Goal: Task Accomplishment & Management: Manage account settings

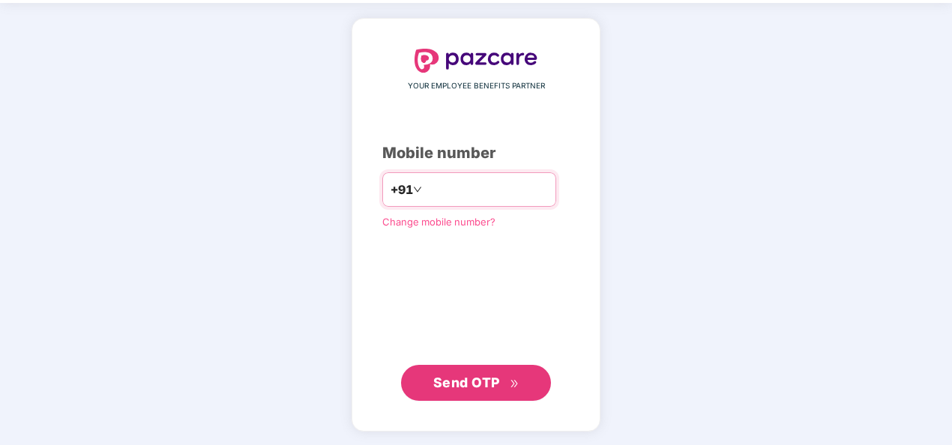
type input "**********"
click at [502, 382] on span "Send OTP" at bounding box center [476, 383] width 86 height 21
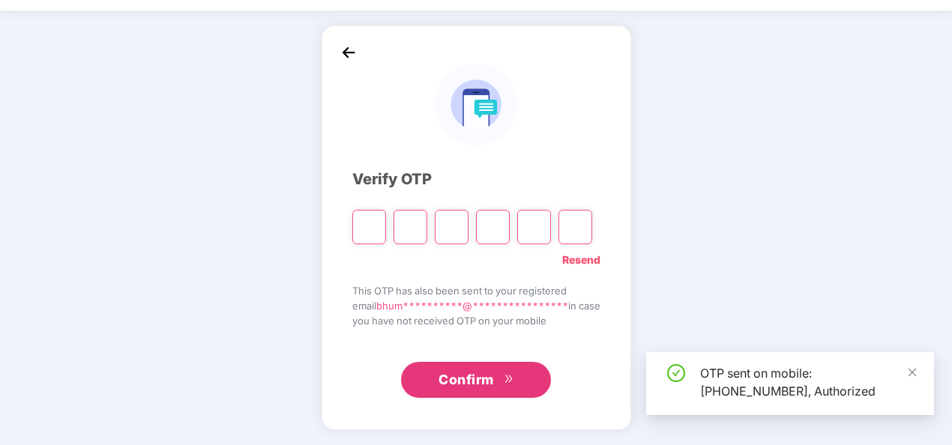
scroll to position [43, 0]
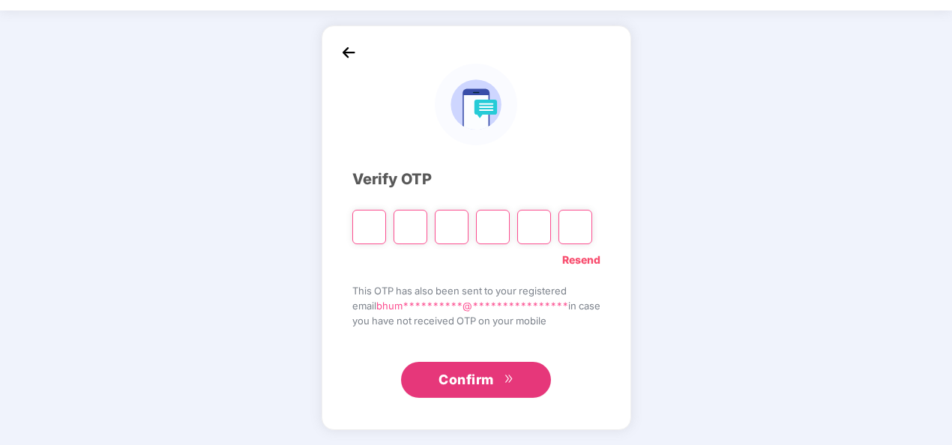
type input "*"
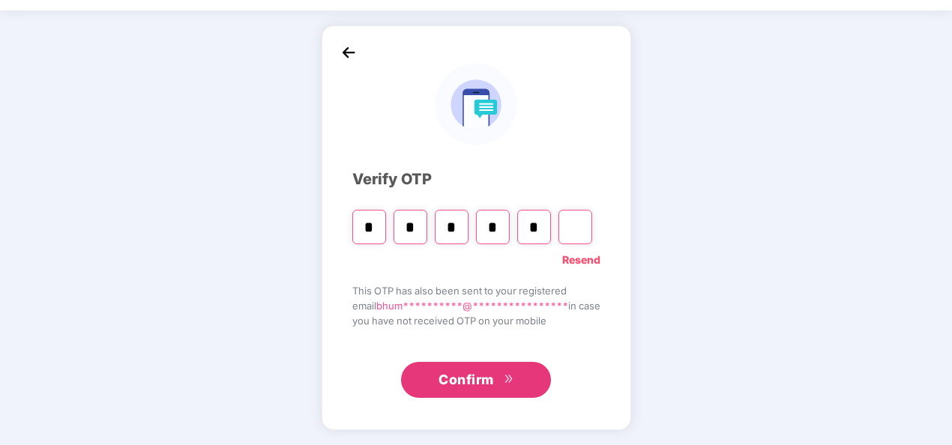
type input "*"
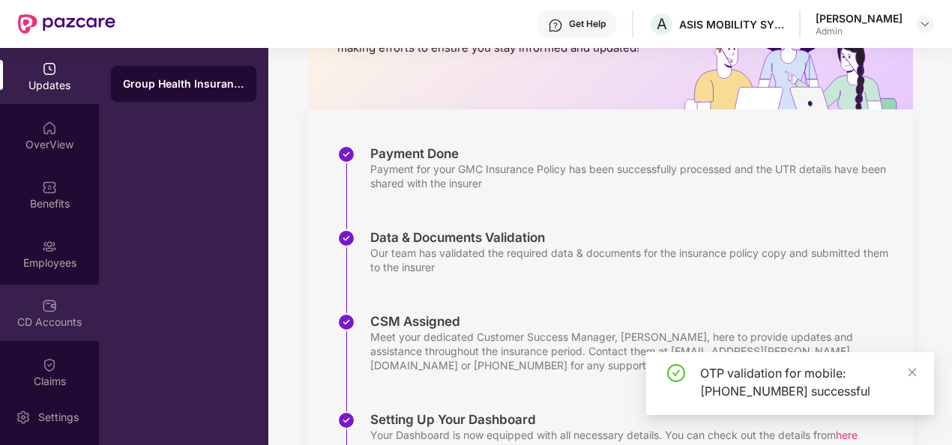
scroll to position [146, 0]
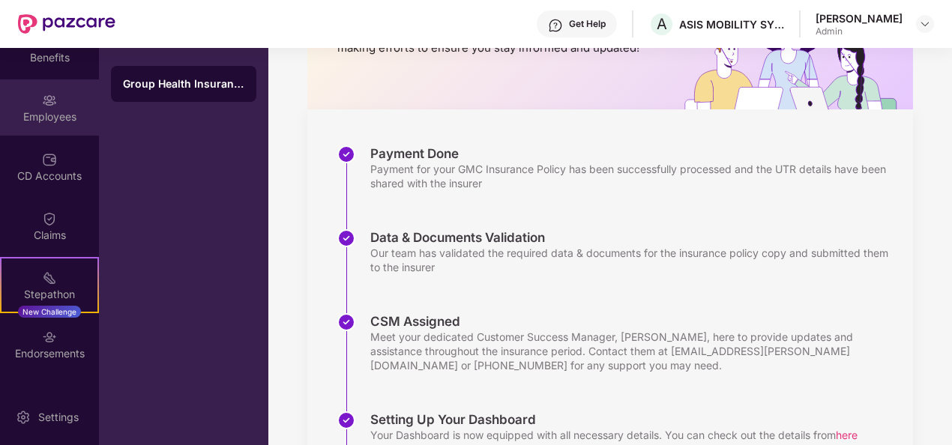
click at [48, 130] on div "Employees" at bounding box center [49, 107] width 99 height 56
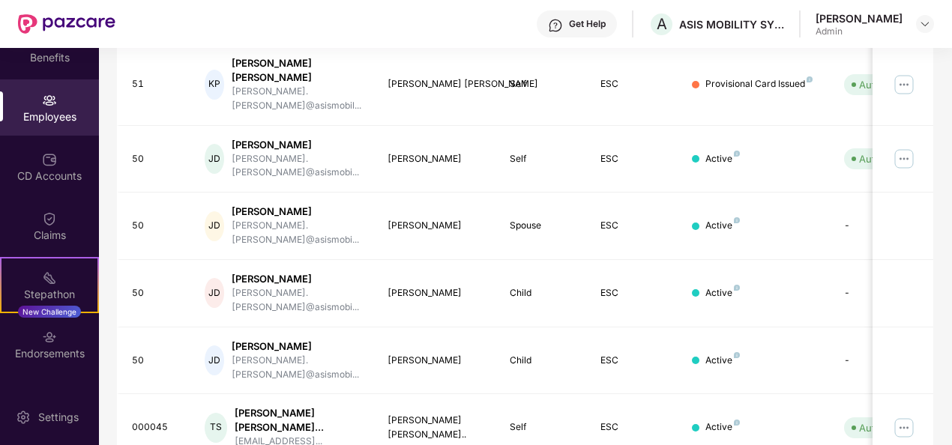
scroll to position [472, 0]
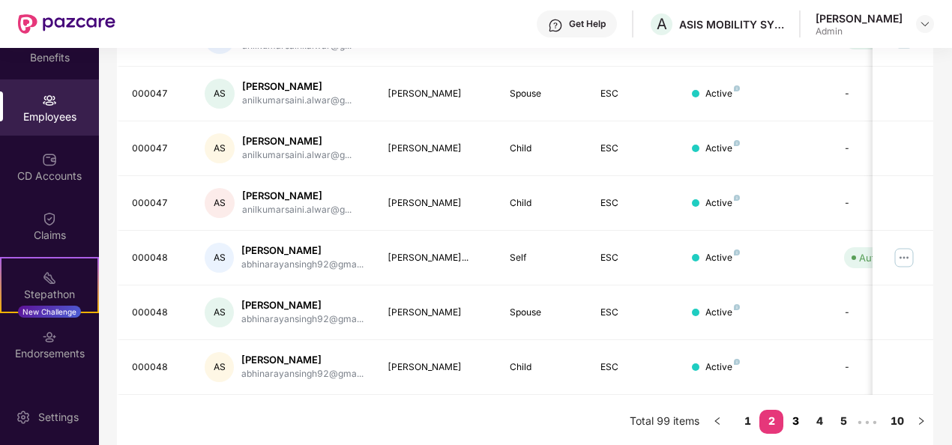
click at [801, 415] on link "3" at bounding box center [796, 421] width 24 height 22
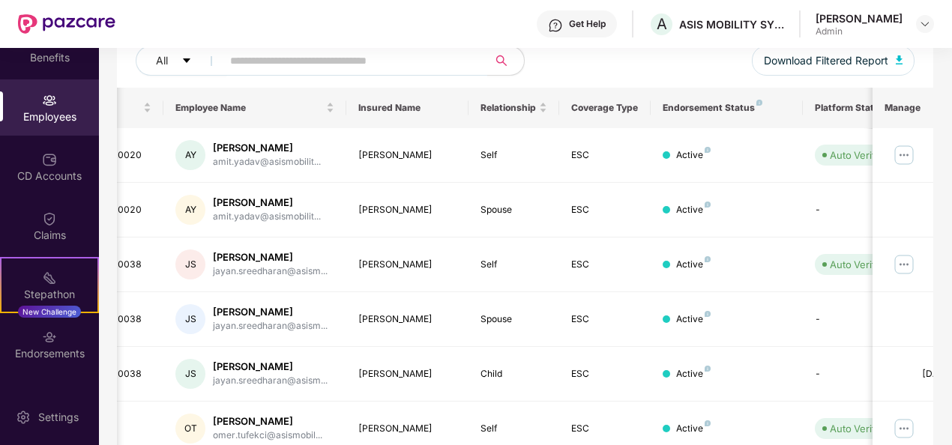
scroll to position [0, 156]
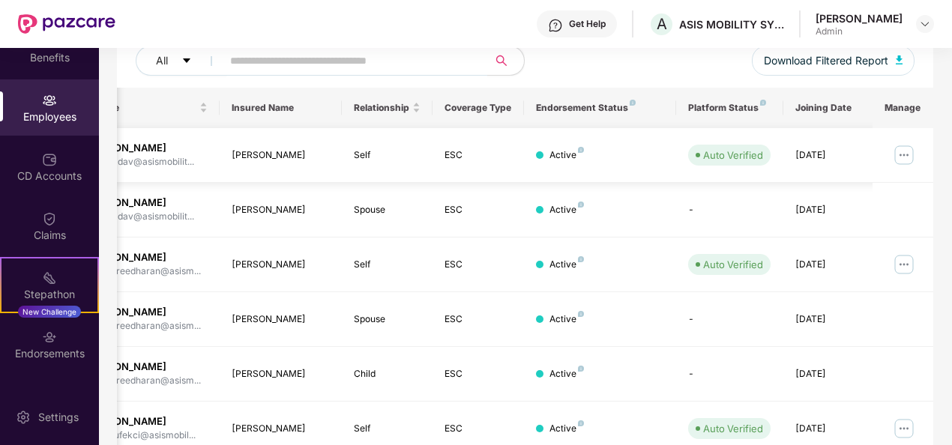
click at [909, 160] on img at bounding box center [904, 155] width 24 height 24
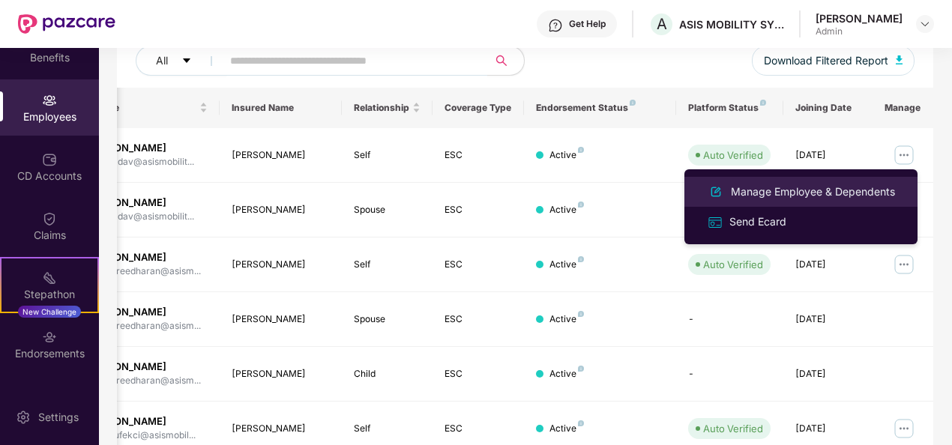
click at [811, 194] on div "Manage Employee & Dependents" at bounding box center [813, 192] width 170 height 16
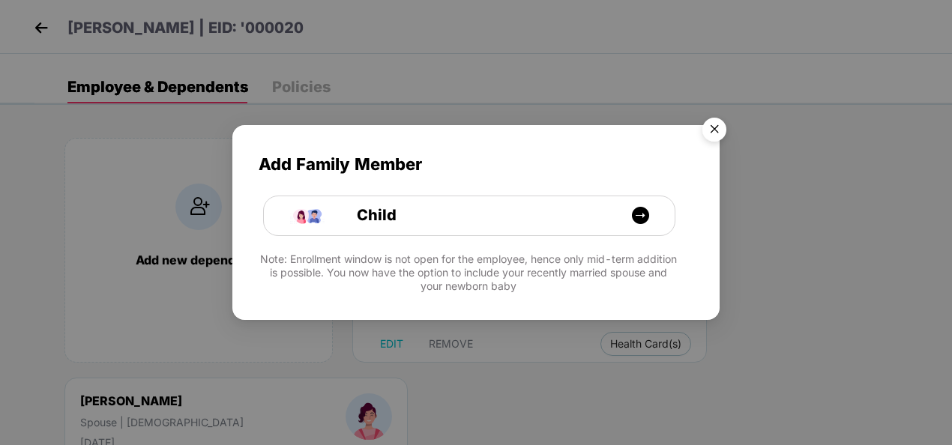
click at [721, 133] on img "Close" at bounding box center [715, 132] width 42 height 42
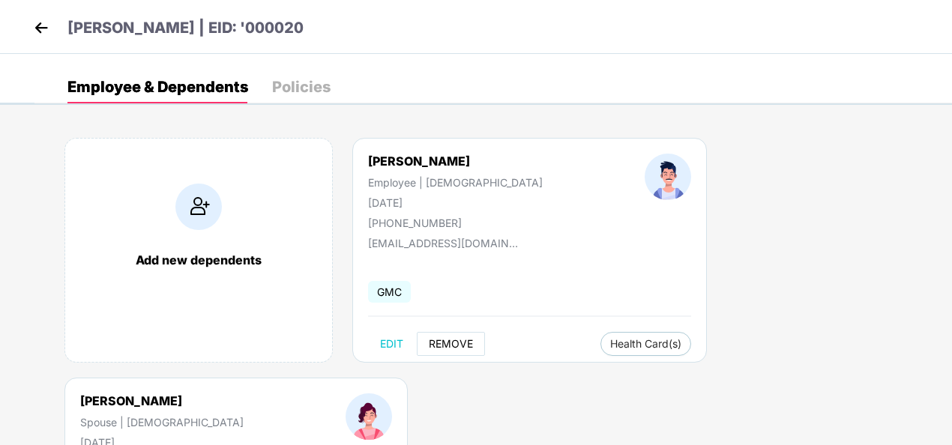
click at [432, 348] on span "REMOVE" at bounding box center [451, 344] width 44 height 12
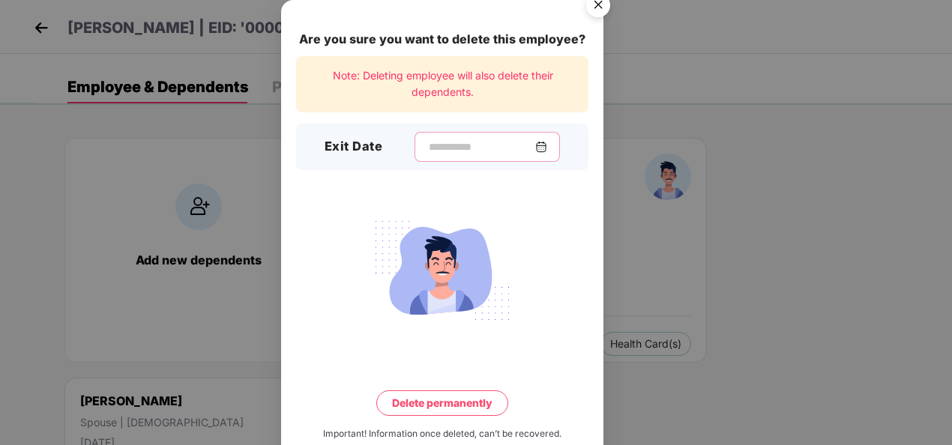
click at [535, 151] on input at bounding box center [481, 147] width 108 height 16
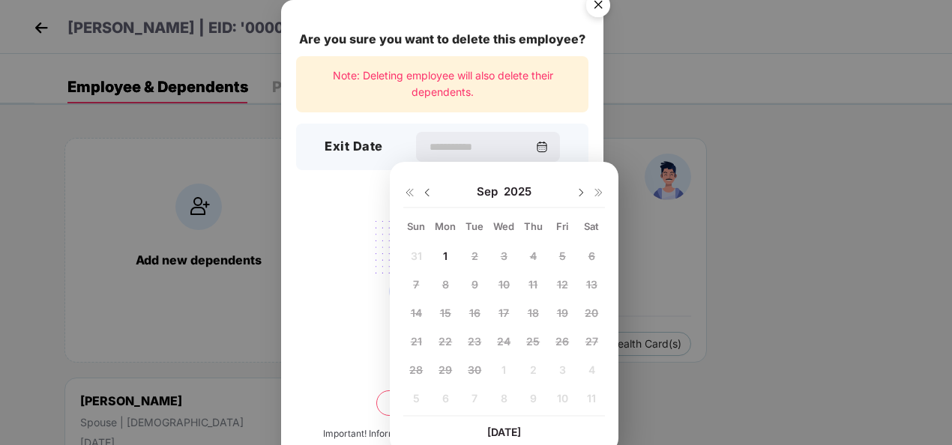
click at [429, 196] on img at bounding box center [427, 193] width 12 height 12
click at [421, 399] on span "31" at bounding box center [416, 398] width 11 height 13
type input "**********"
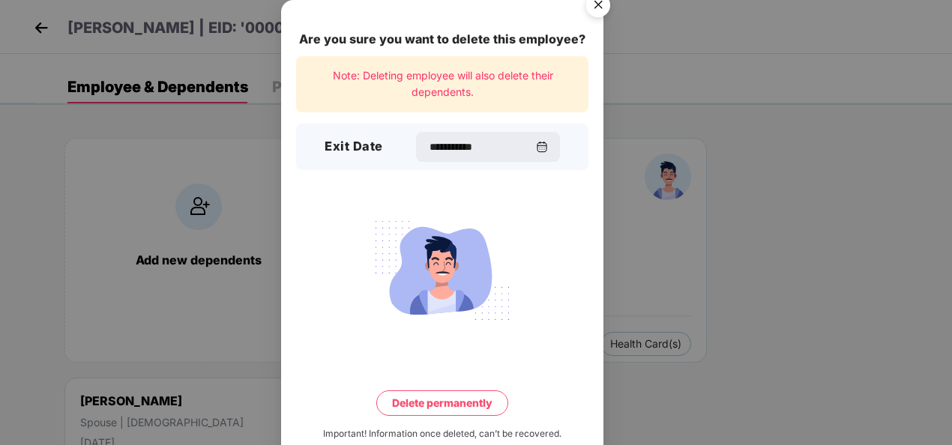
click at [425, 399] on button "Delete permanently" at bounding box center [442, 403] width 132 height 25
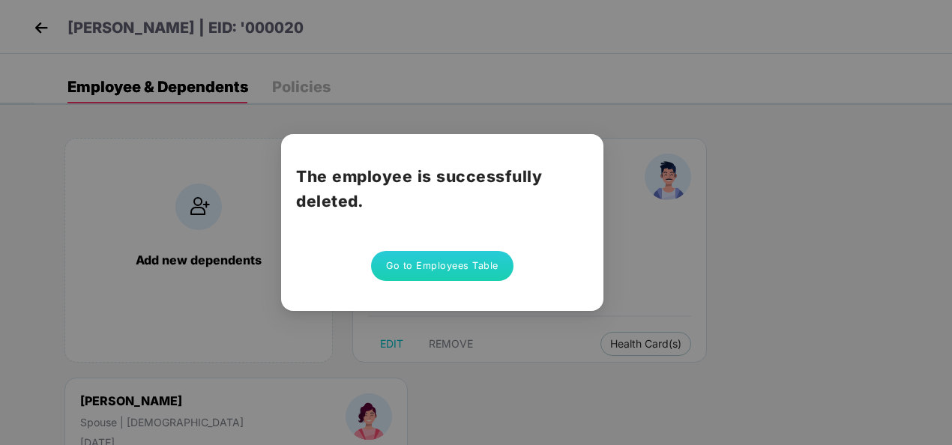
click at [460, 276] on button "Go to Employees Table" at bounding box center [442, 266] width 142 height 30
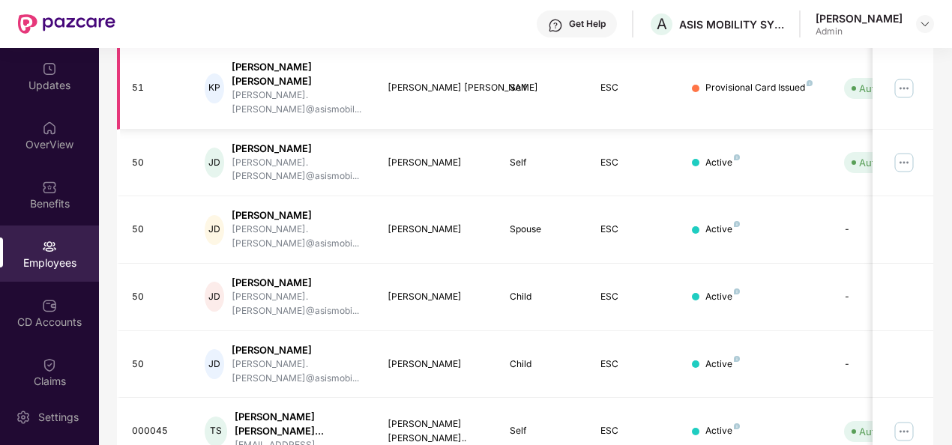
scroll to position [472, 0]
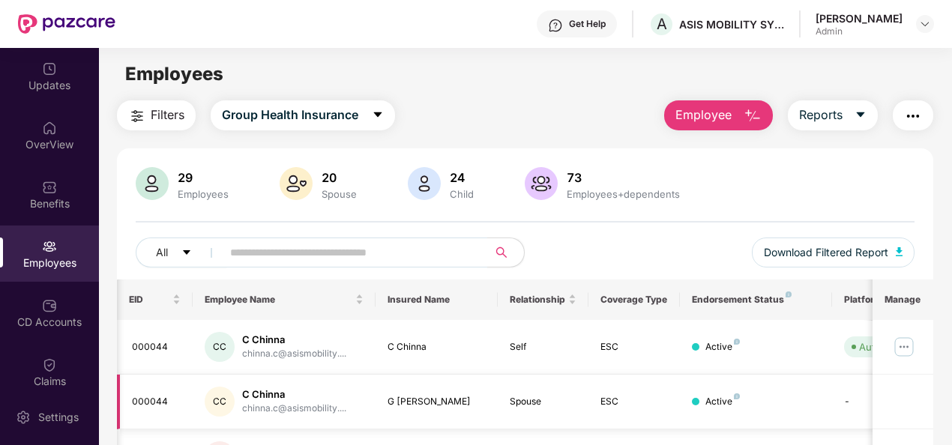
scroll to position [0, 156]
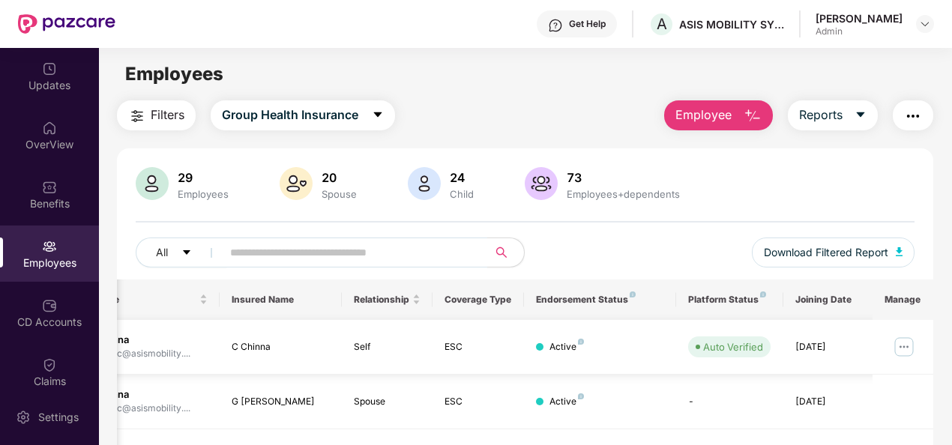
click at [904, 351] on img at bounding box center [904, 347] width 24 height 24
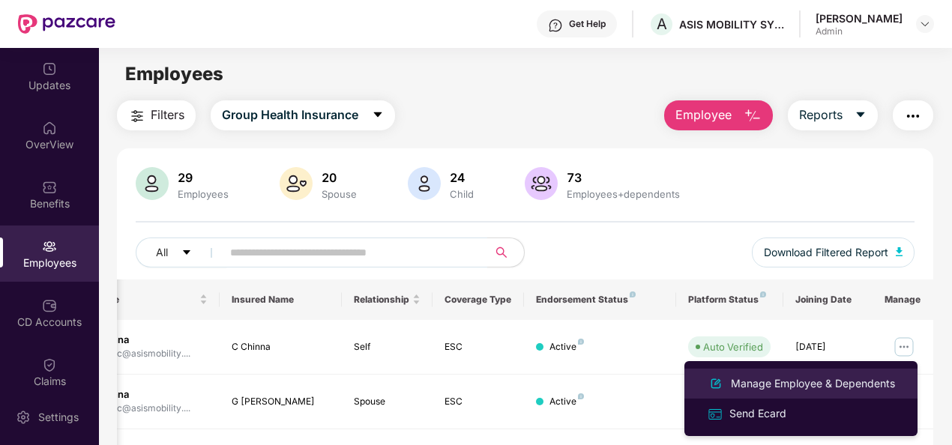
click at [854, 383] on div "Manage Employee & Dependents" at bounding box center [813, 384] width 170 height 16
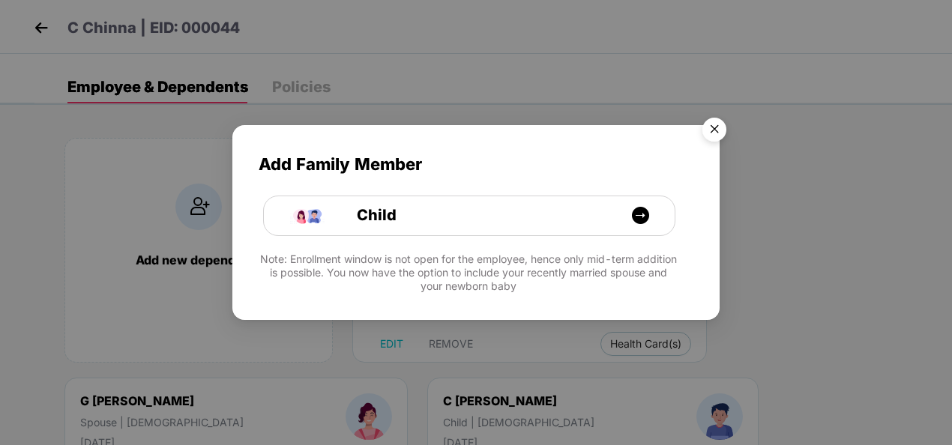
click at [717, 127] on img "Close" at bounding box center [715, 132] width 42 height 42
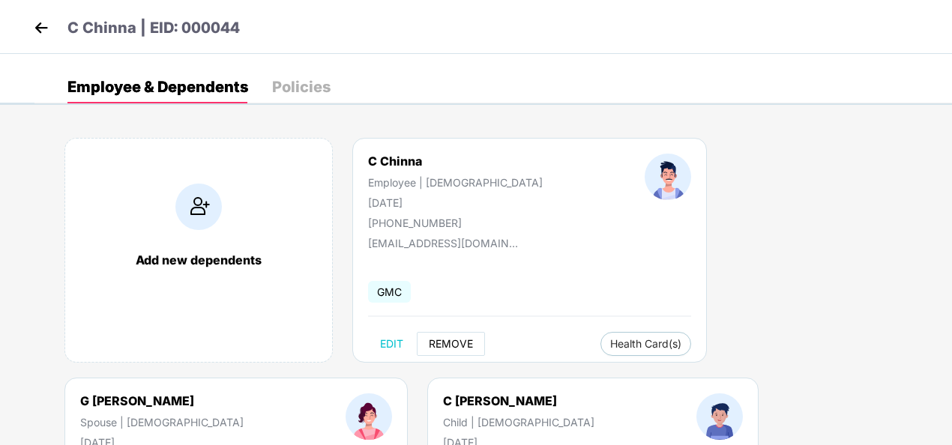
click at [429, 338] on span "REMOVE" at bounding box center [451, 344] width 44 height 12
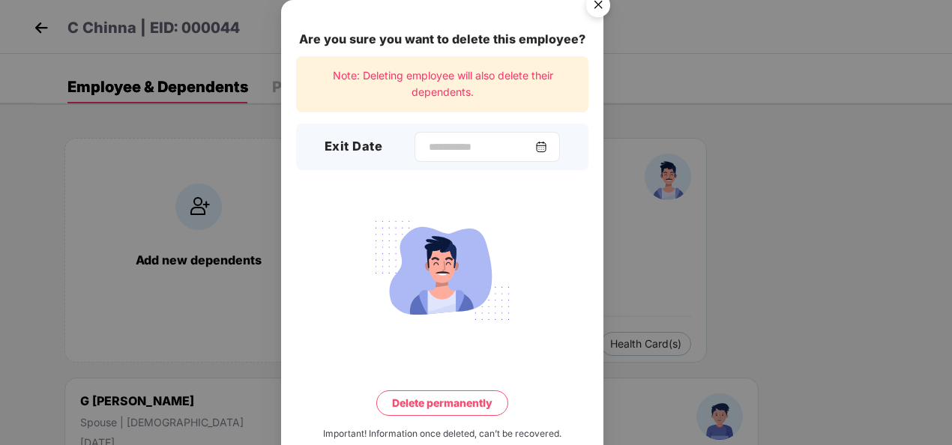
click at [547, 144] on img at bounding box center [541, 147] width 12 height 12
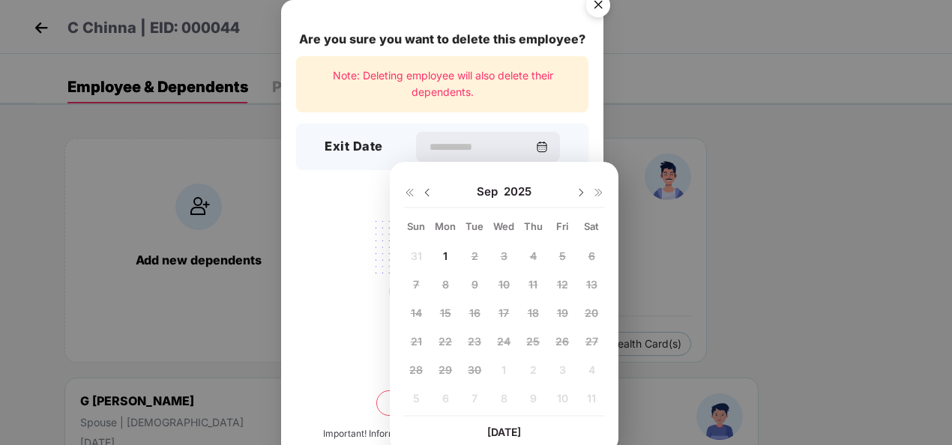
click at [424, 190] on img at bounding box center [427, 193] width 12 height 12
click at [421, 403] on div "31" at bounding box center [416, 398] width 22 height 22
type input "**********"
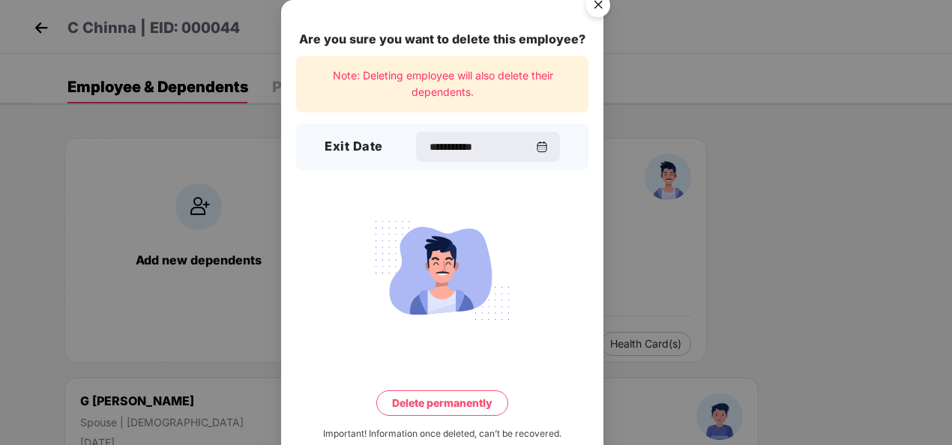
click at [424, 403] on button "Delete permanently" at bounding box center [442, 403] width 132 height 25
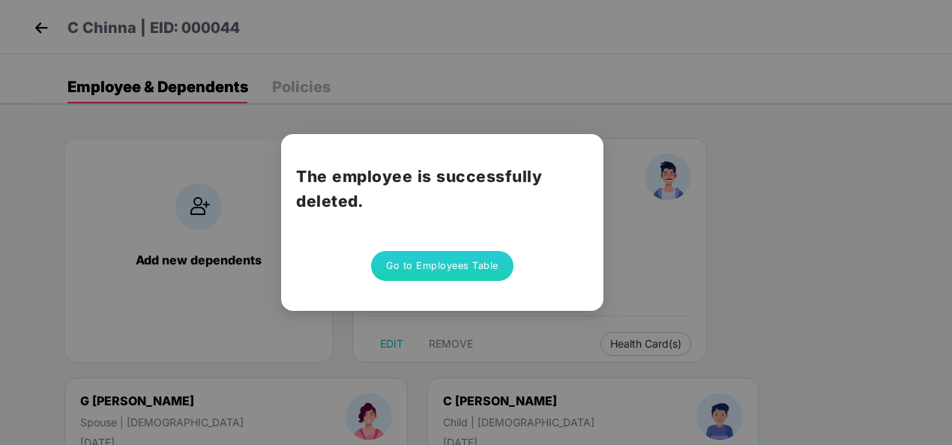
click at [422, 253] on button "Go to Employees Table" at bounding box center [442, 266] width 142 height 30
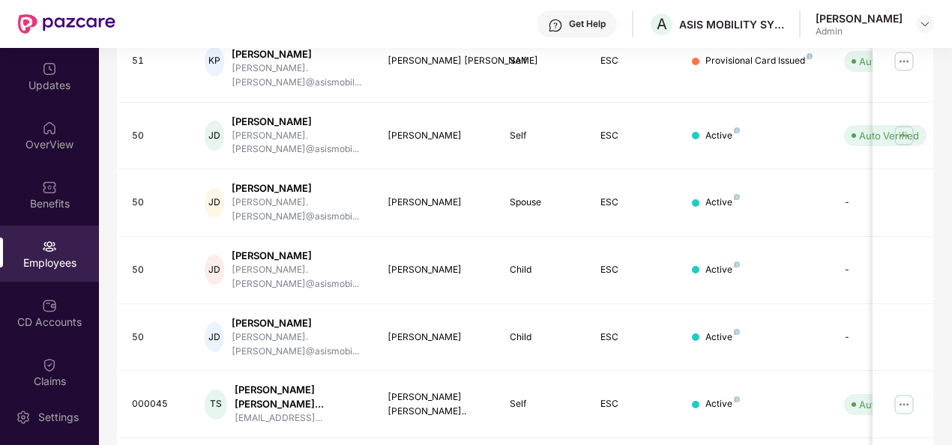
scroll to position [472, 0]
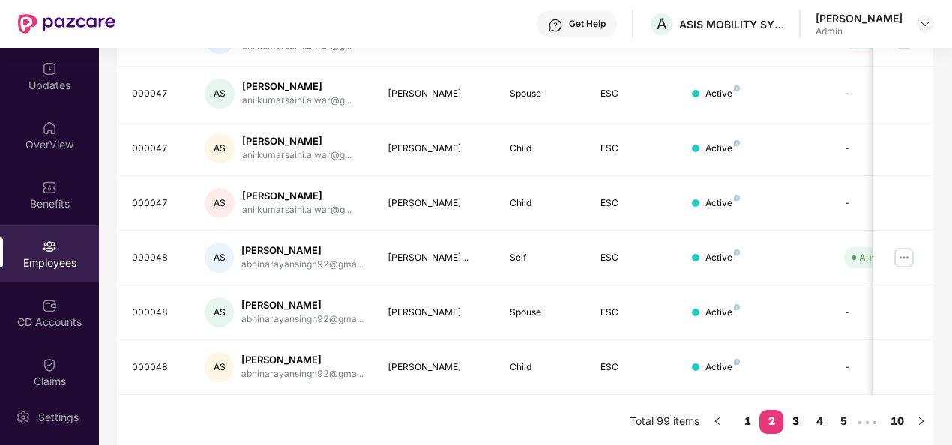
click at [795, 417] on link "3" at bounding box center [796, 421] width 24 height 22
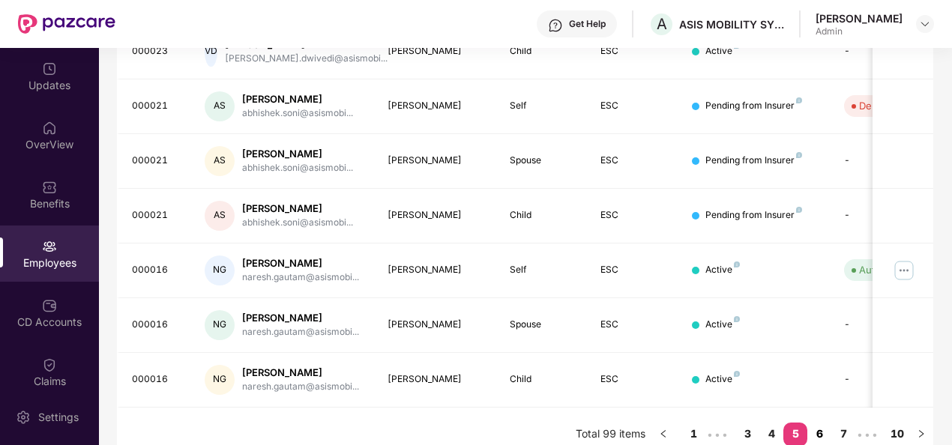
click at [820, 423] on link "6" at bounding box center [820, 434] width 24 height 22
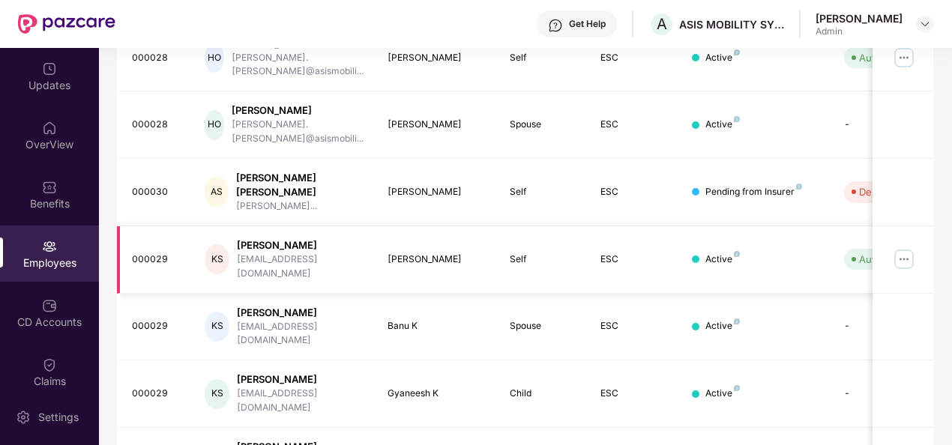
scroll to position [0, 156]
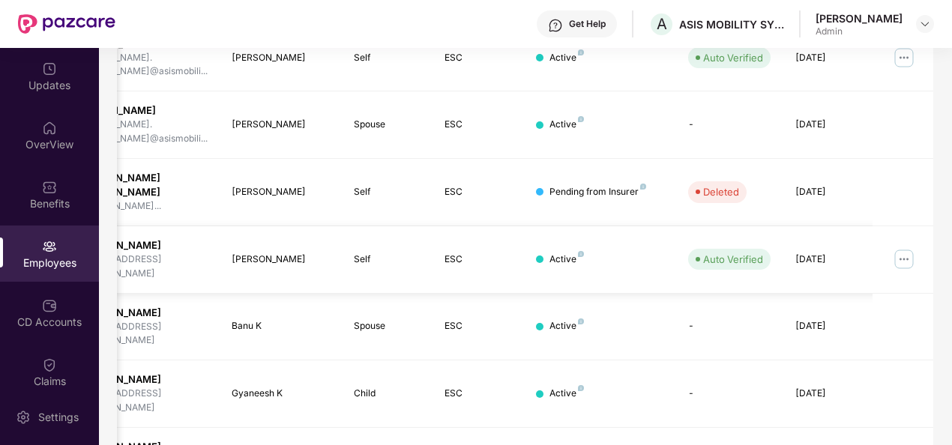
click at [909, 247] on img at bounding box center [904, 259] width 24 height 24
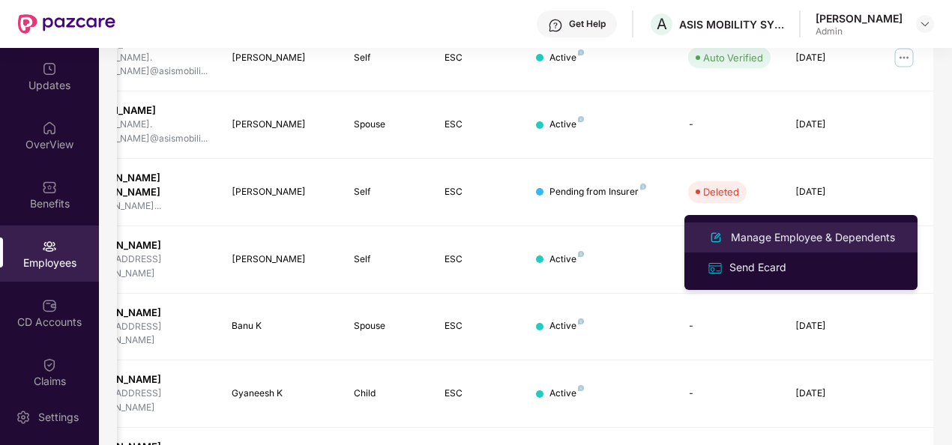
click at [836, 234] on div "Manage Employee & Dependents" at bounding box center [813, 237] width 170 height 16
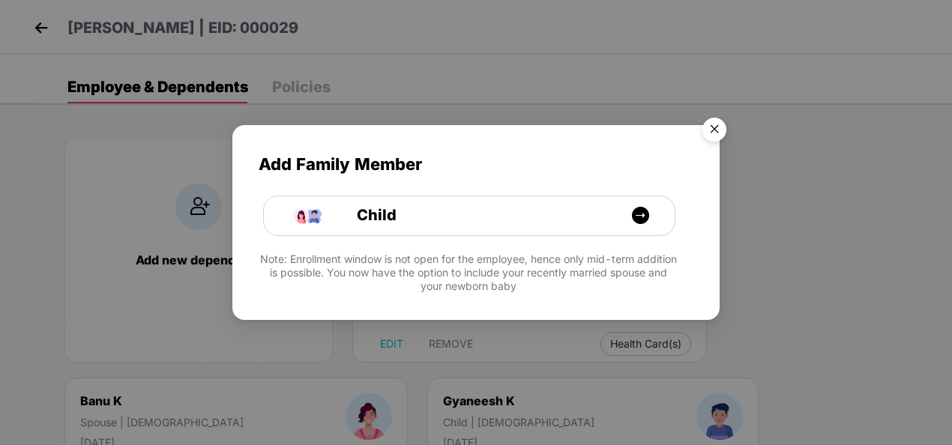
click at [714, 127] on img "Close" at bounding box center [715, 132] width 42 height 42
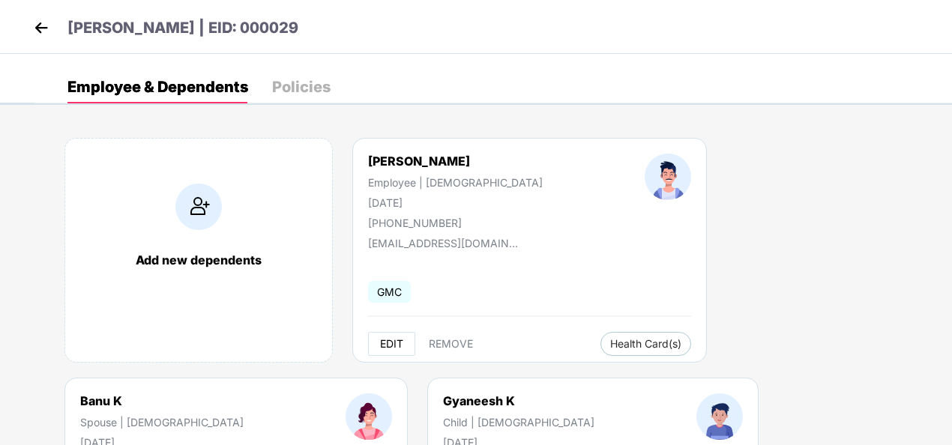
click at [389, 343] on span "EDIT" at bounding box center [391, 344] width 23 height 12
select select "****"
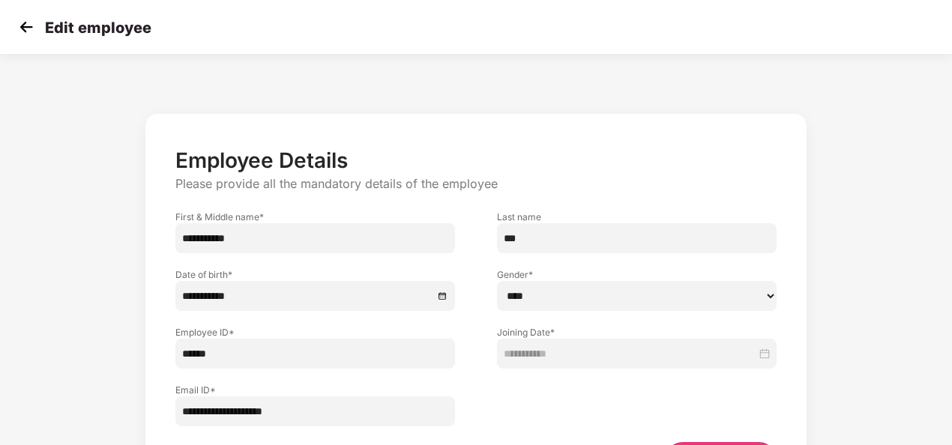
click at [25, 31] on img at bounding box center [26, 27] width 22 height 22
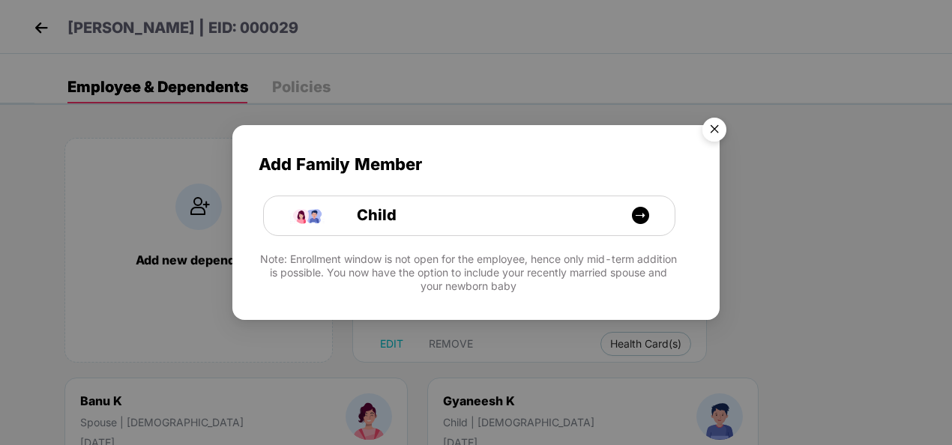
click at [718, 128] on img "Close" at bounding box center [715, 132] width 42 height 42
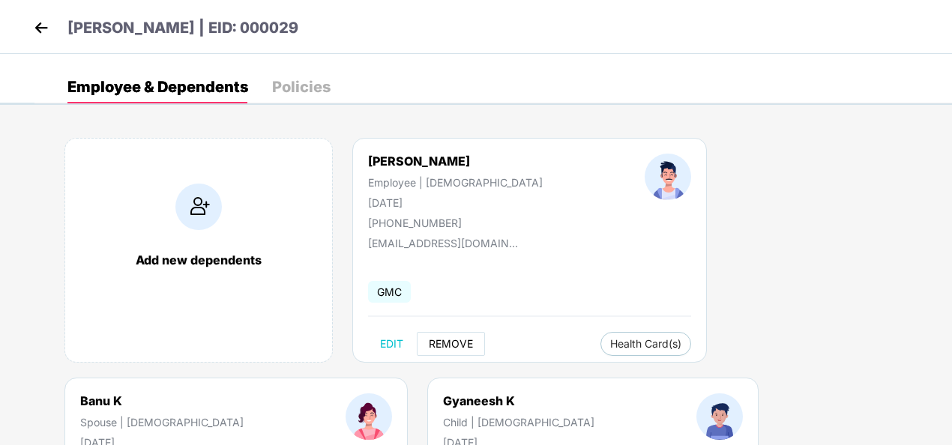
click at [446, 333] on button "REMOVE" at bounding box center [451, 344] width 68 height 24
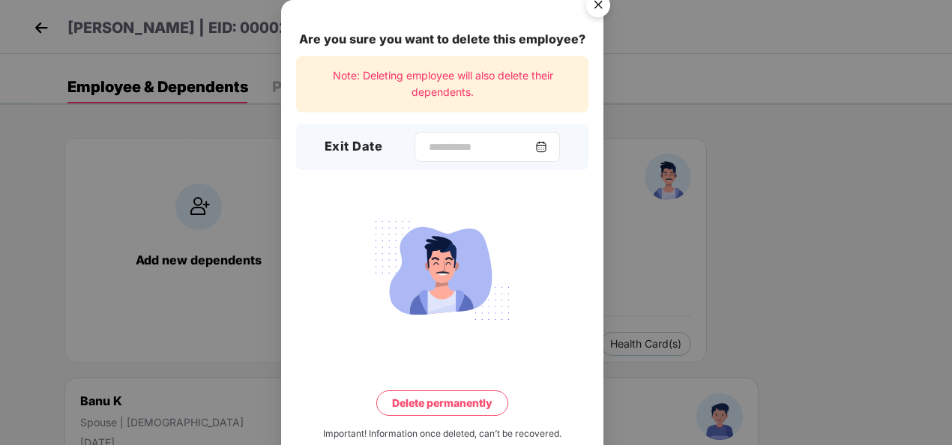
click at [547, 142] on img at bounding box center [541, 147] width 12 height 12
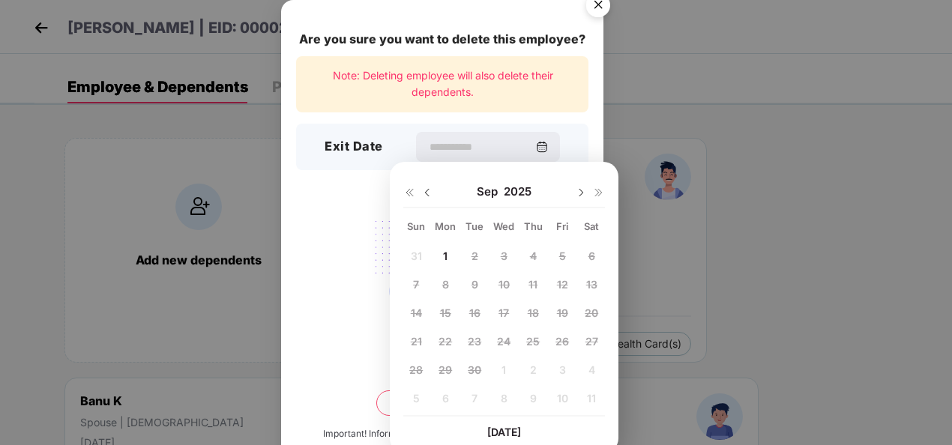
click at [427, 192] on img at bounding box center [427, 193] width 12 height 12
click at [595, 337] on span "23" at bounding box center [591, 341] width 13 height 13
type input "**********"
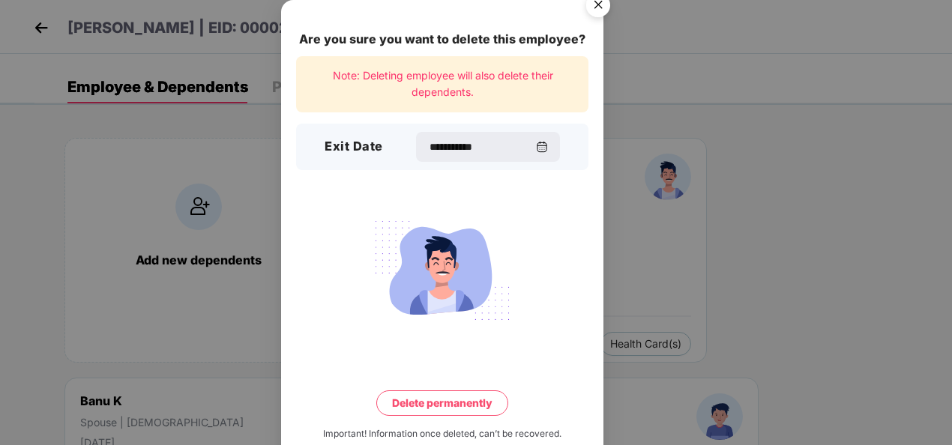
scroll to position [33, 0]
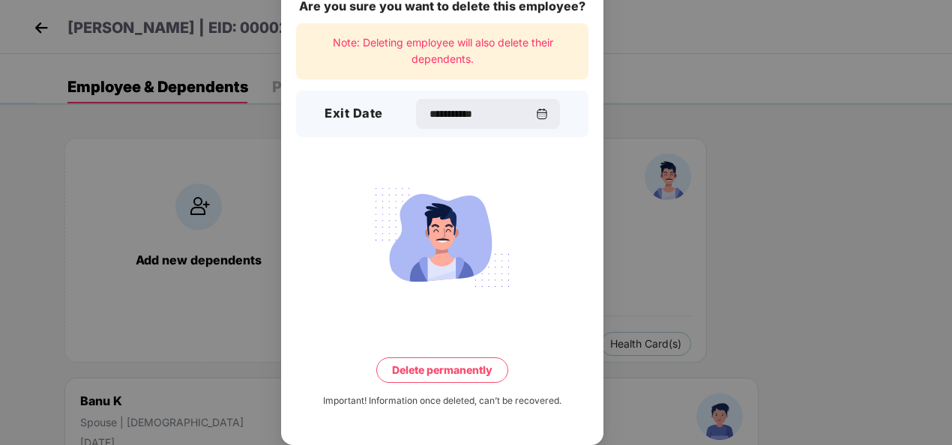
click at [461, 369] on button "Delete permanently" at bounding box center [442, 370] width 132 height 25
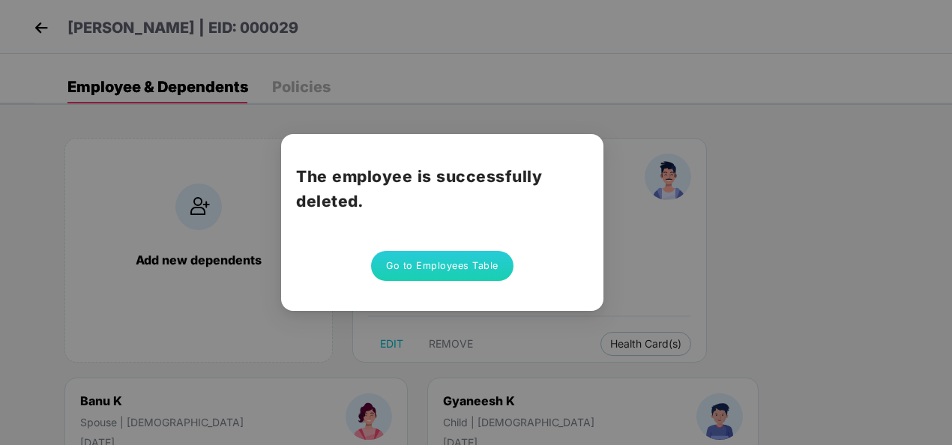
scroll to position [0, 0]
click at [430, 266] on button "Go to Employees Table" at bounding box center [442, 266] width 142 height 30
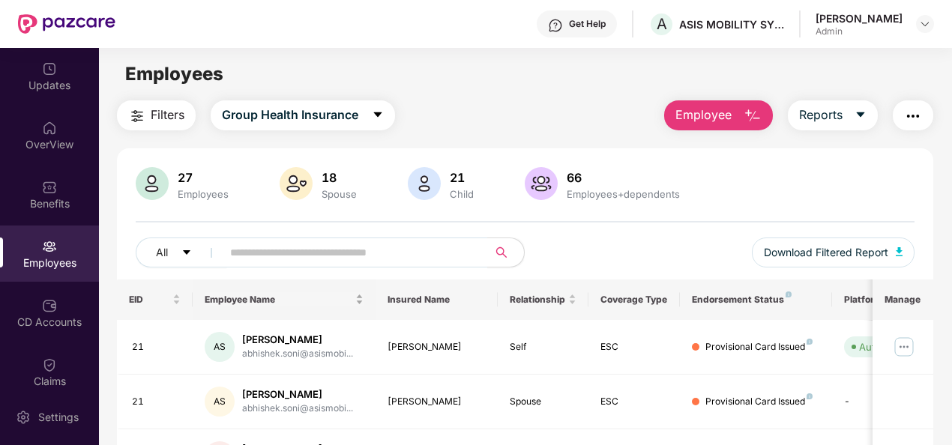
scroll to position [472, 0]
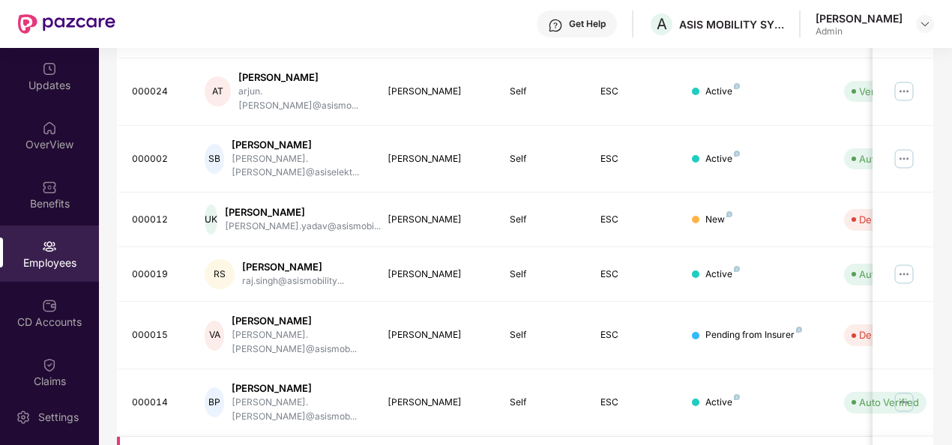
scroll to position [418, 0]
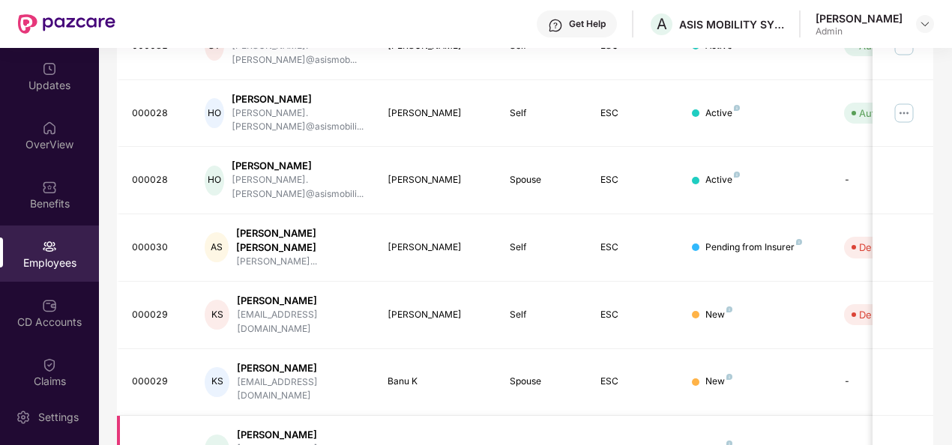
scroll to position [472, 0]
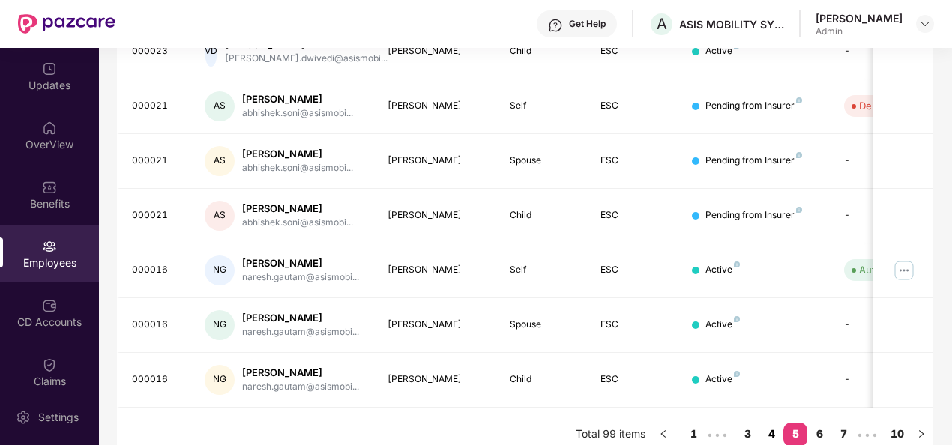
click at [769, 423] on link "4" at bounding box center [772, 434] width 24 height 22
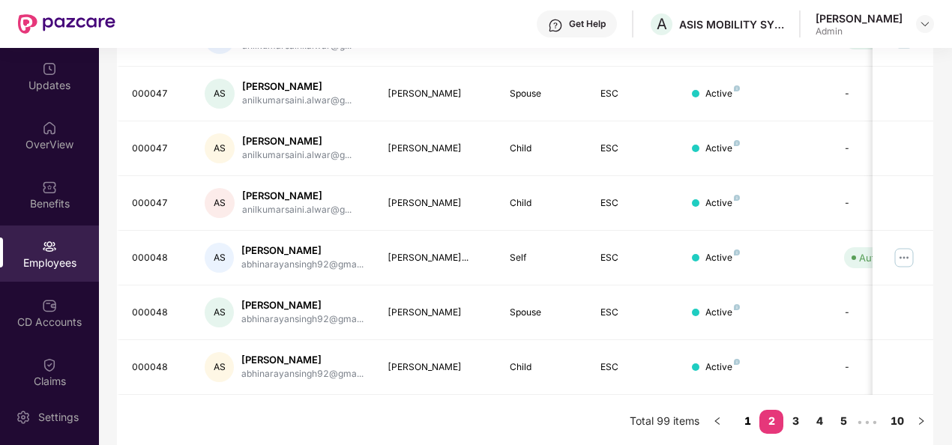
click at [754, 417] on link "1" at bounding box center [748, 421] width 24 height 22
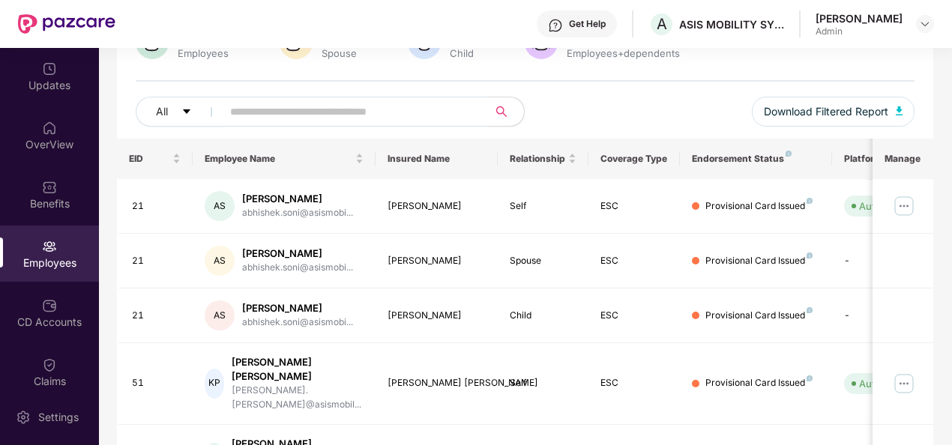
scroll to position [0, 0]
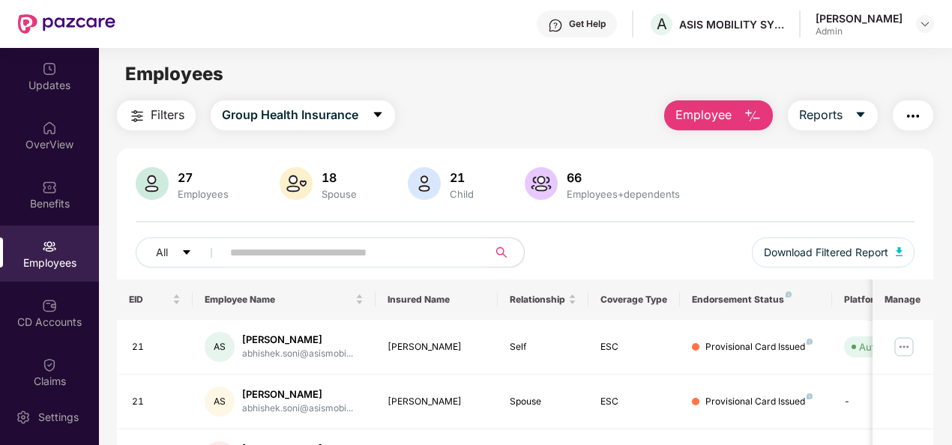
click at [32, 244] on div "Employees" at bounding box center [49, 254] width 99 height 56
click at [46, 251] on img at bounding box center [49, 246] width 15 height 15
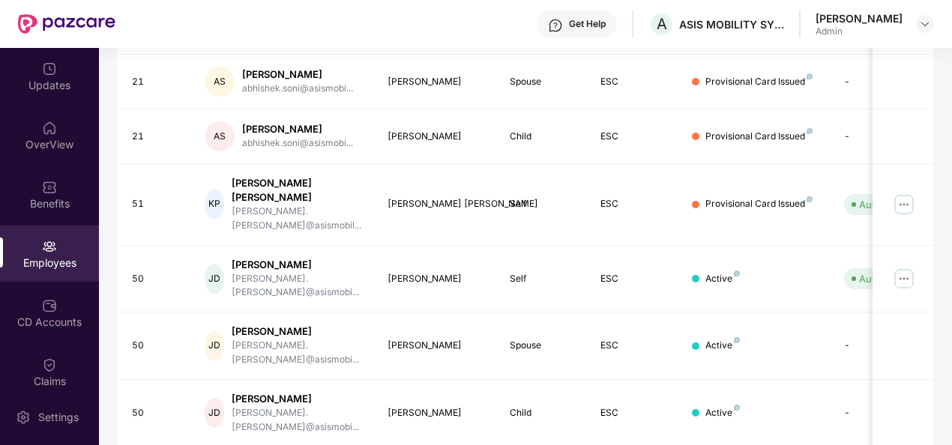
scroll to position [1, 0]
click at [46, 255] on div "Employees" at bounding box center [49, 262] width 99 height 15
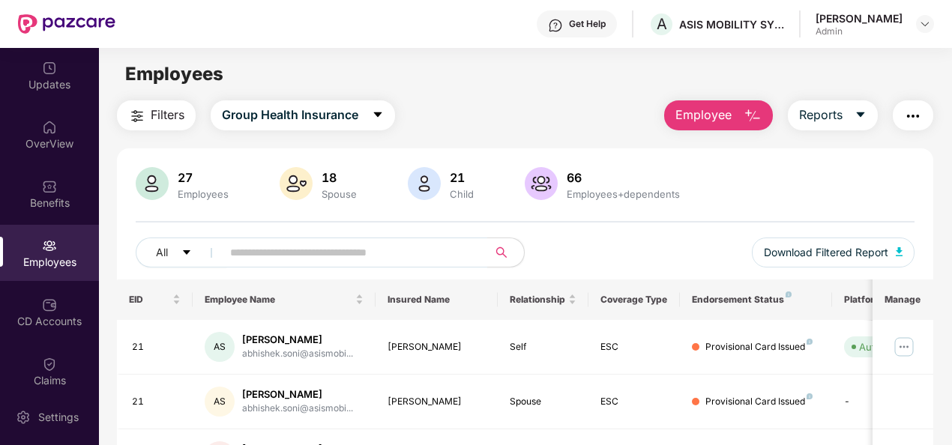
click at [51, 272] on div "Employees" at bounding box center [49, 253] width 99 height 56
click at [34, 245] on div "Employees" at bounding box center [49, 253] width 99 height 56
click at [51, 322] on div "CD Accounts" at bounding box center [49, 321] width 99 height 15
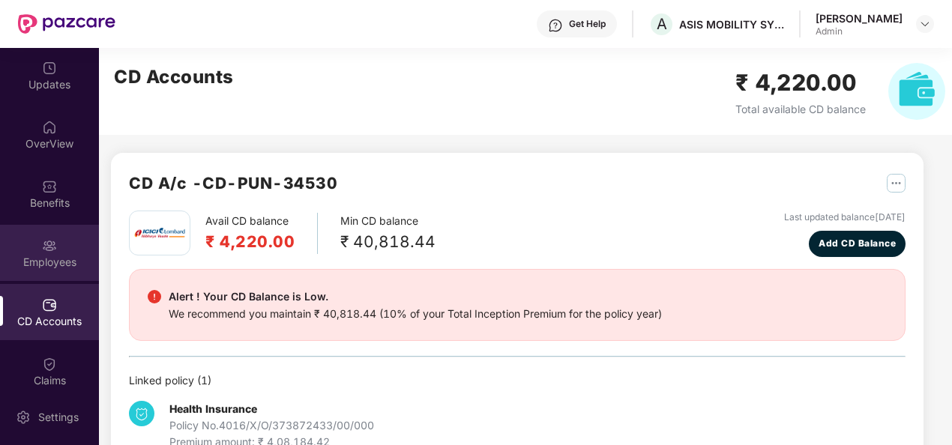
click at [36, 261] on div "Employees" at bounding box center [49, 262] width 99 height 15
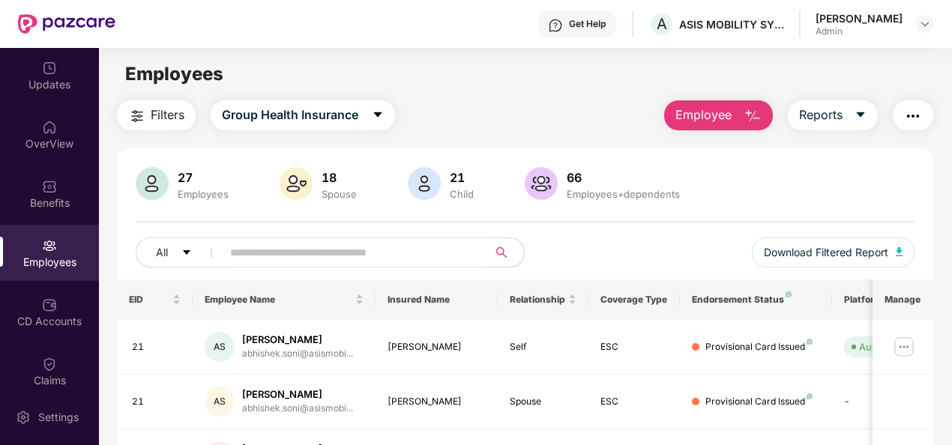
click at [352, 195] on div "Spouse" at bounding box center [339, 194] width 41 height 12
